Goal: Task Accomplishment & Management: Use online tool/utility

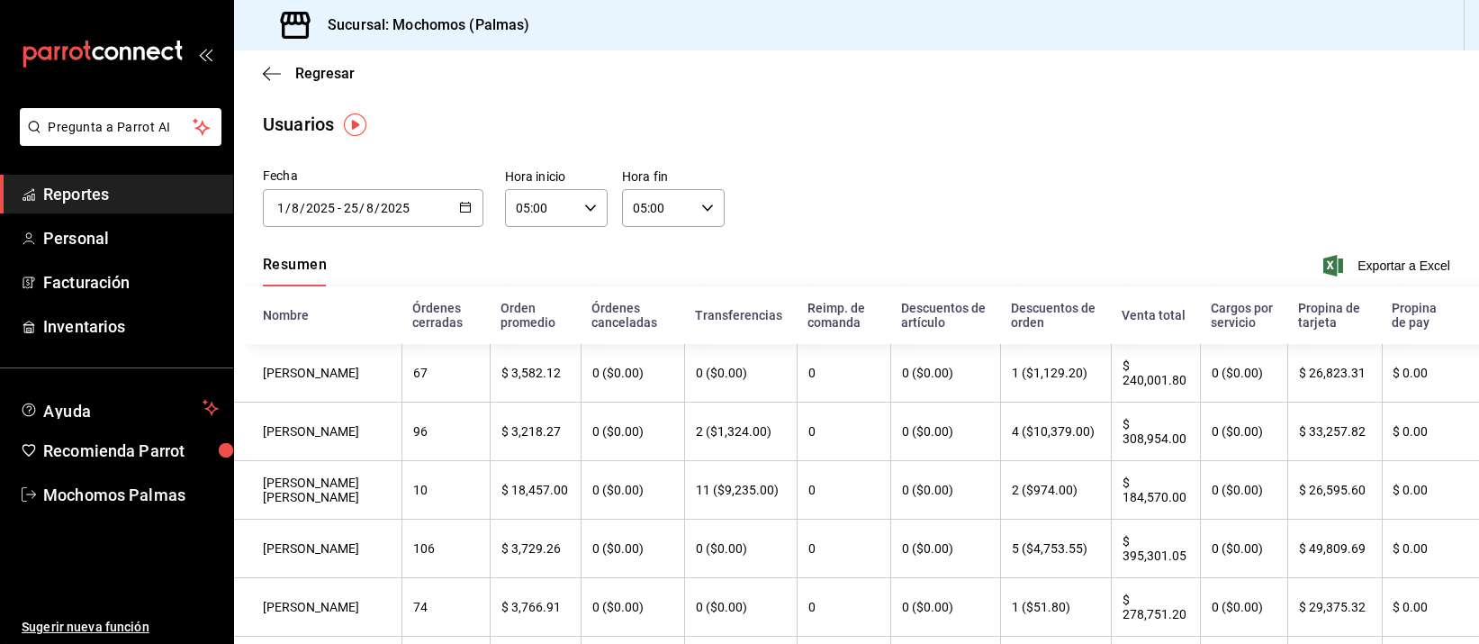
click at [77, 194] on span "Reportes" at bounding box center [131, 194] width 176 height 24
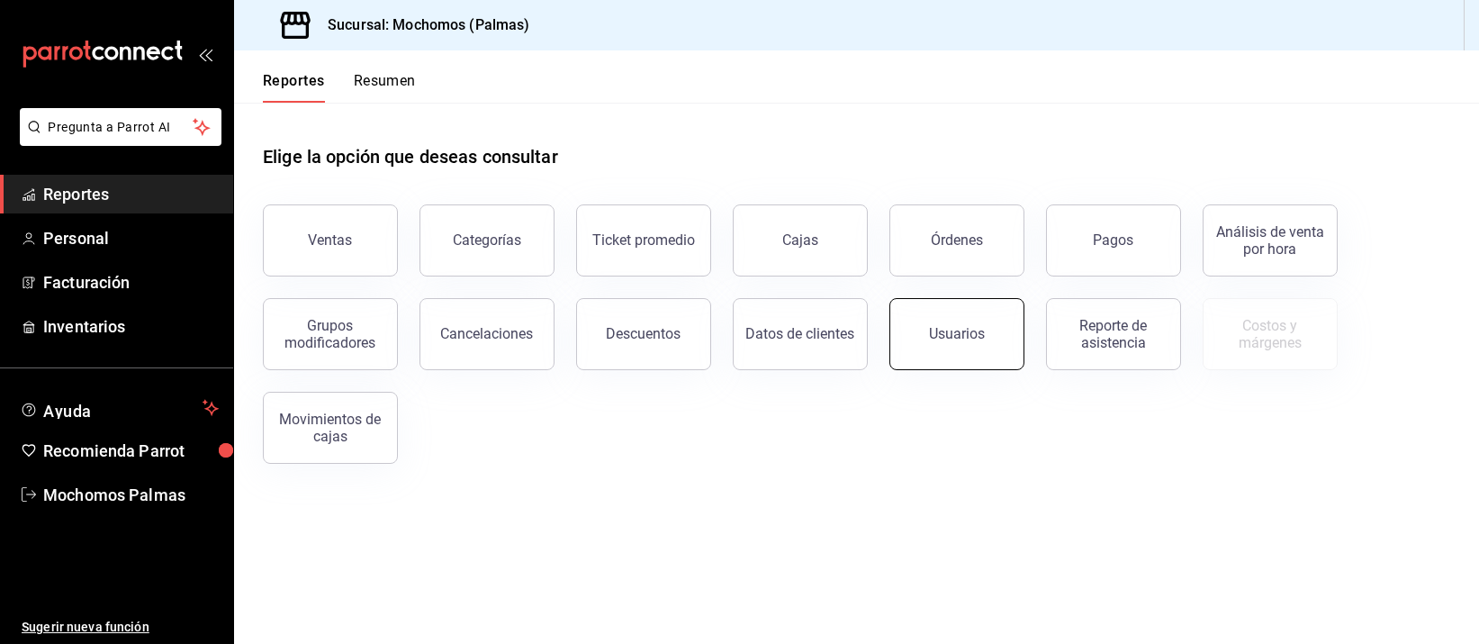
click at [985, 314] on button "Usuarios" at bounding box center [956, 334] width 135 height 72
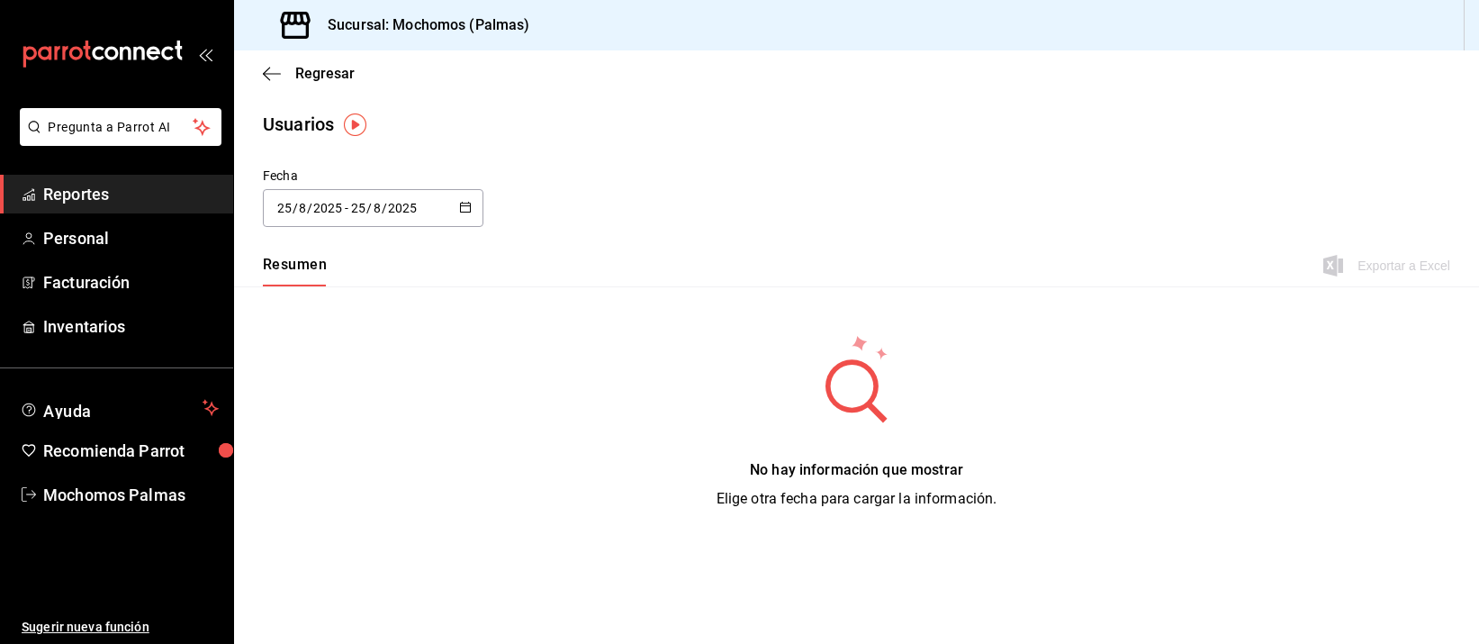
click at [352, 193] on div "[DATE] [DATE] - [DATE] [DATE]" at bounding box center [373, 208] width 221 height 38
click at [323, 456] on li "Rango de fechas" at bounding box center [348, 467] width 170 height 41
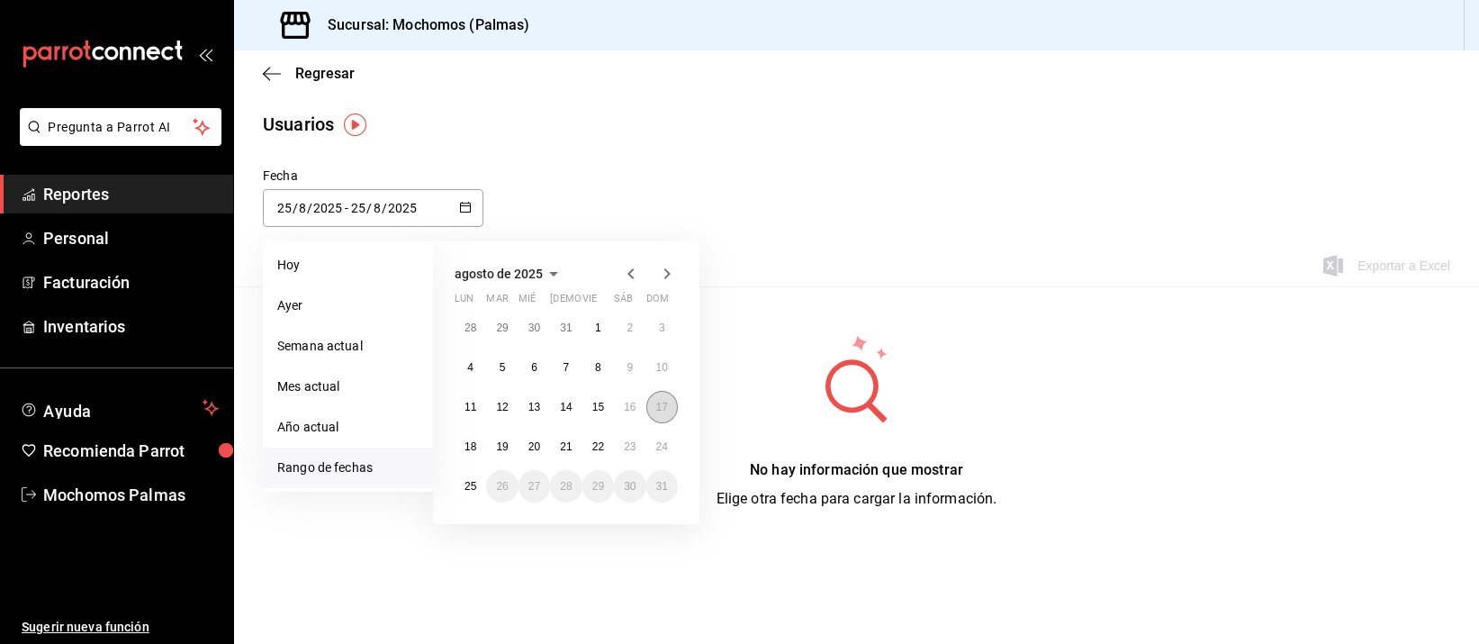
click at [663, 405] on abbr "17" at bounding box center [662, 407] width 12 height 13
click at [644, 448] on button "23" at bounding box center [630, 446] width 32 height 32
type input "[DATE]"
type input "17"
type input "[DATE]"
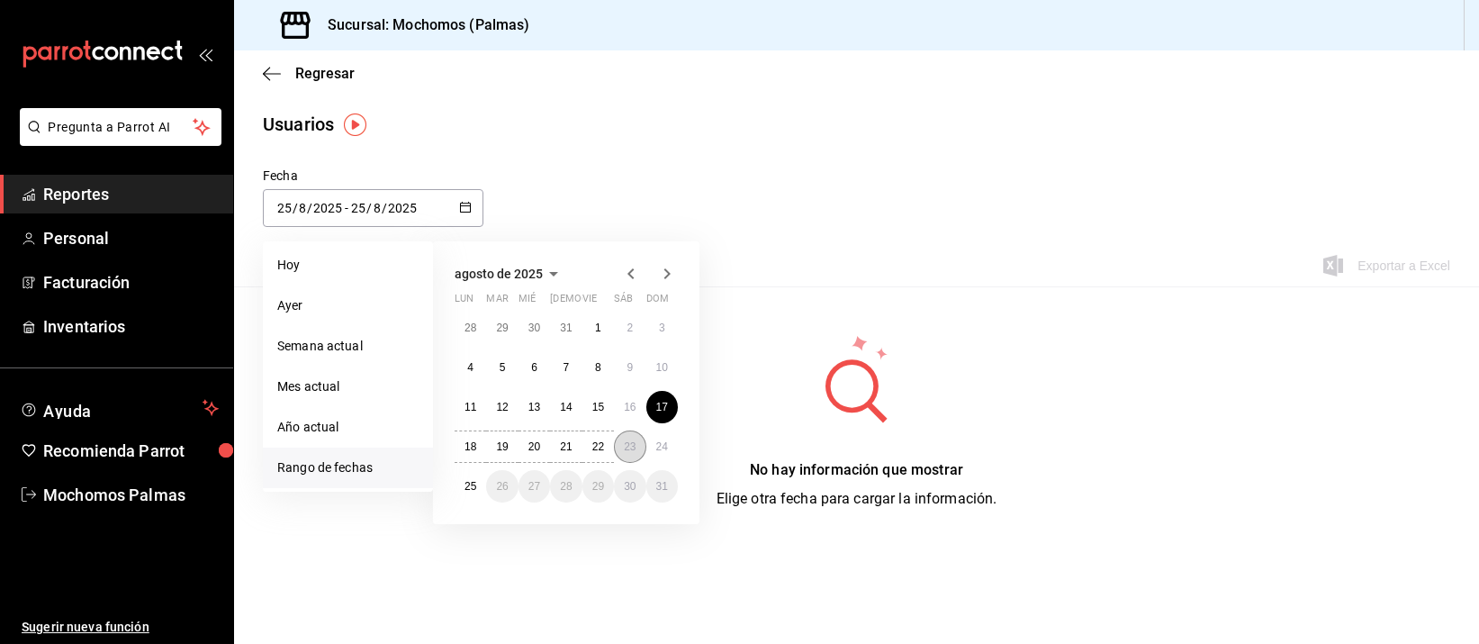
type input "23"
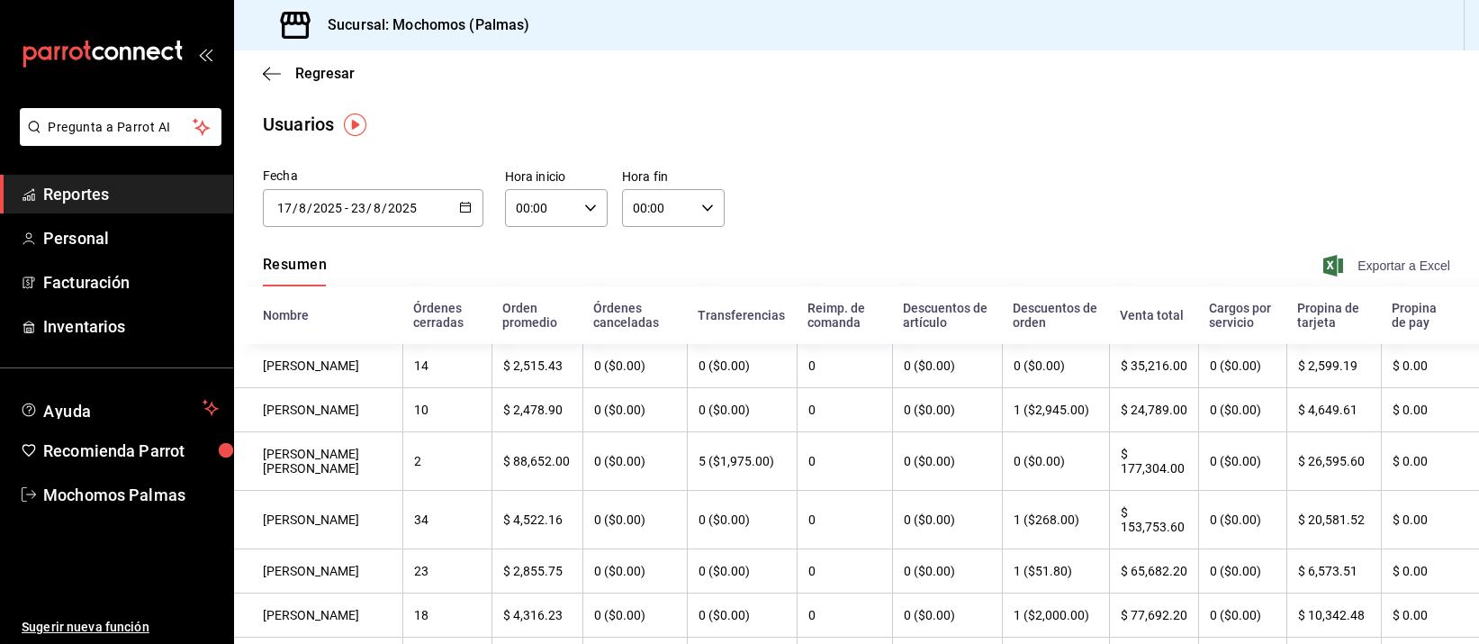
click at [1375, 266] on span "Exportar a Excel" at bounding box center [1388, 266] width 123 height 22
click at [555, 206] on input "00:00" at bounding box center [541, 208] width 72 height 36
click at [527, 353] on span "05" at bounding box center [527, 357] width 22 height 14
type input "05:00"
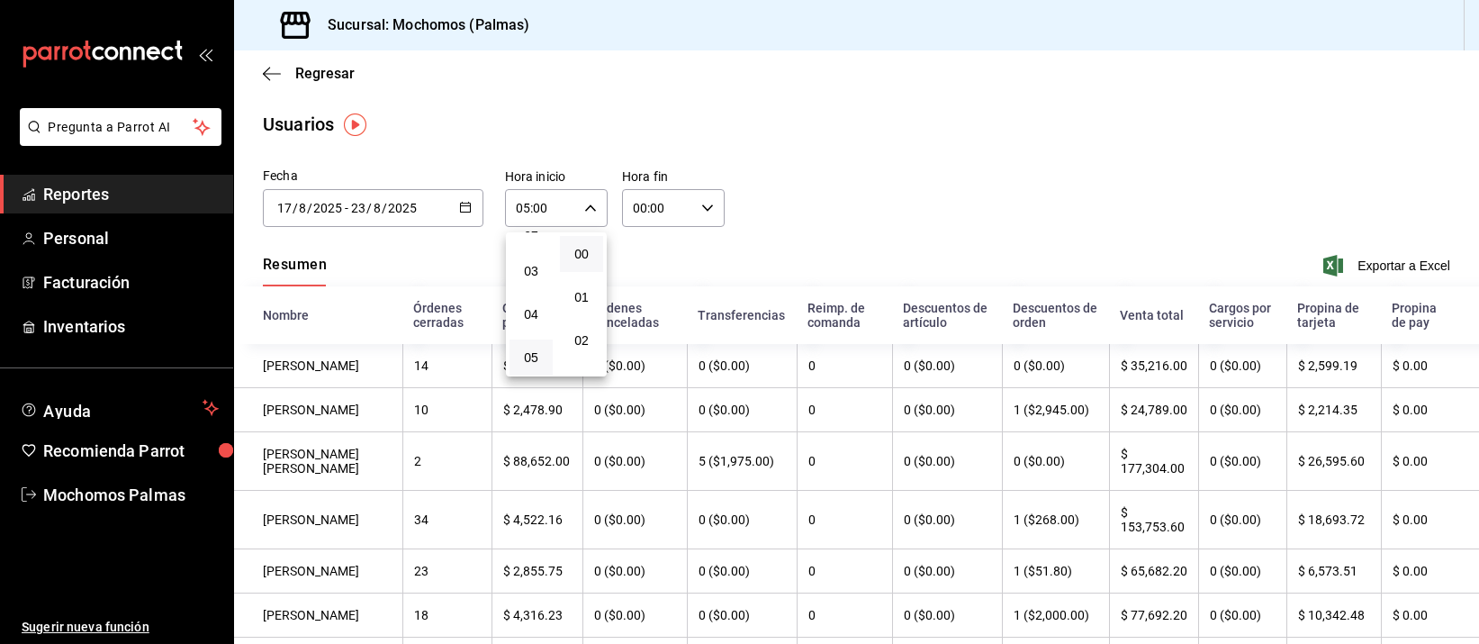
click at [647, 204] on div at bounding box center [739, 322] width 1479 height 644
click at [650, 204] on input "00:00" at bounding box center [658, 208] width 72 height 36
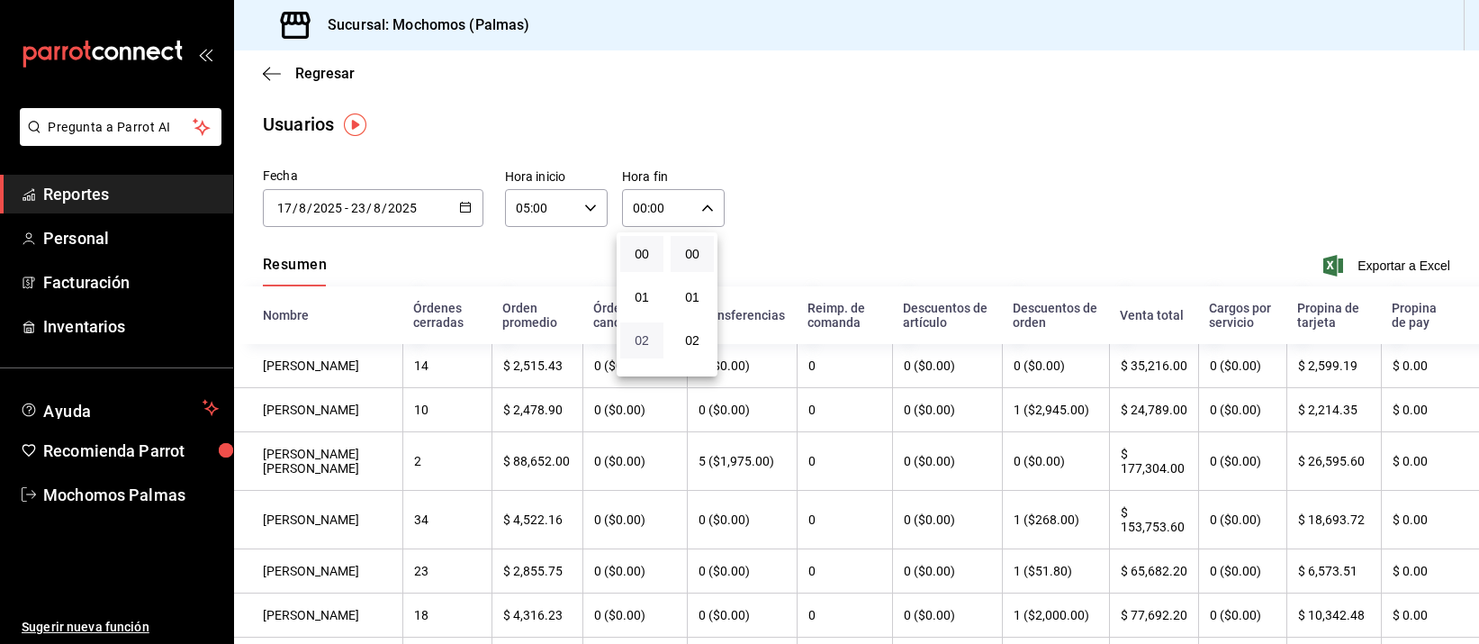
scroll to position [113, 0]
drag, startPoint x: 649, startPoint y: 350, endPoint x: 660, endPoint y: 338, distance: 16.6
click at [650, 351] on span "05" at bounding box center [642, 357] width 22 height 14
type input "05:00"
click at [1362, 264] on div at bounding box center [739, 322] width 1479 height 644
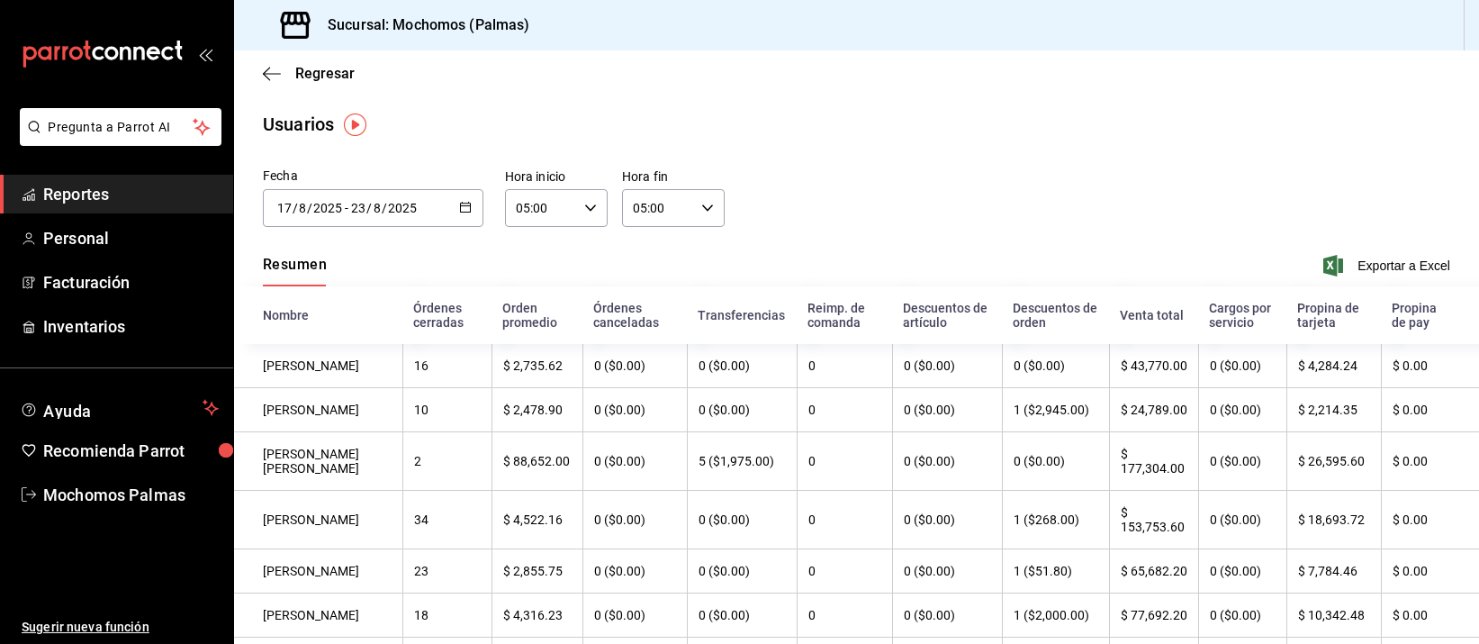
click at [1362, 264] on span "Exportar a Excel" at bounding box center [1388, 266] width 123 height 22
